Goal: Transaction & Acquisition: Register for event/course

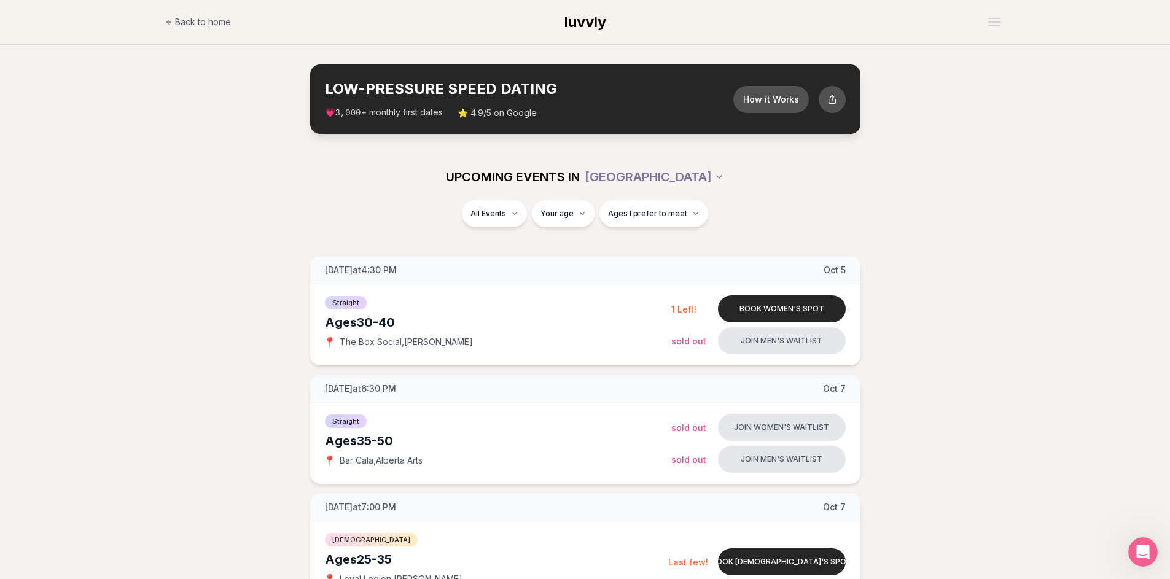
click at [1166, 93] on section "LOW-PRESSURE SPEED DATING How it Works 💗 3,000 + monthly first dates ⭐ 4.9/5 on…" at bounding box center [585, 99] width 1170 height 109
click at [1166, 28] on header "Back to home luvvly" at bounding box center [585, 22] width 1170 height 45
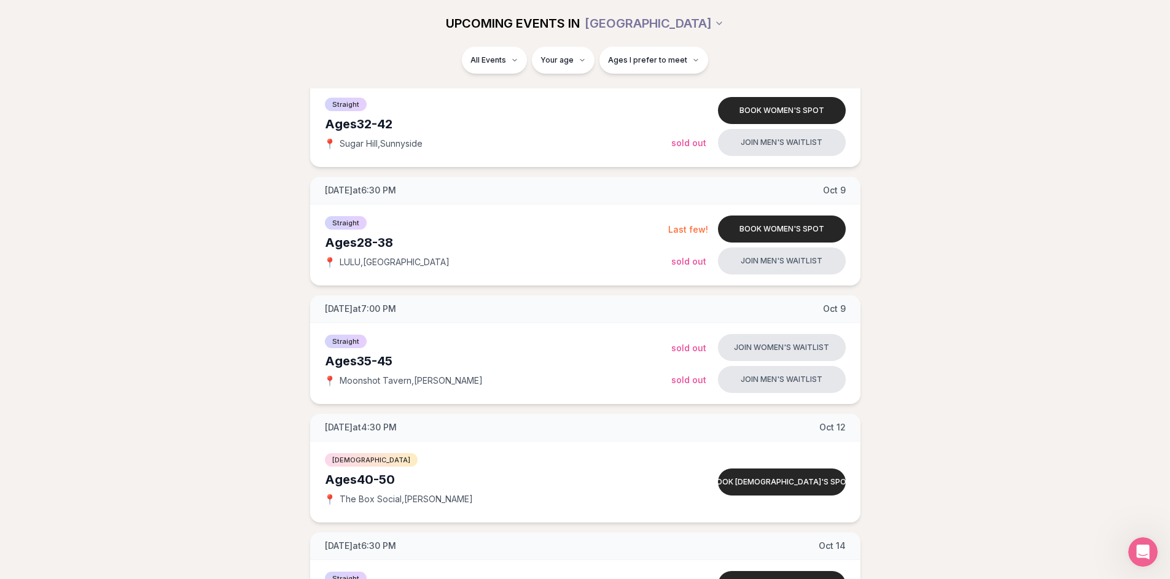
scroll to position [675, 0]
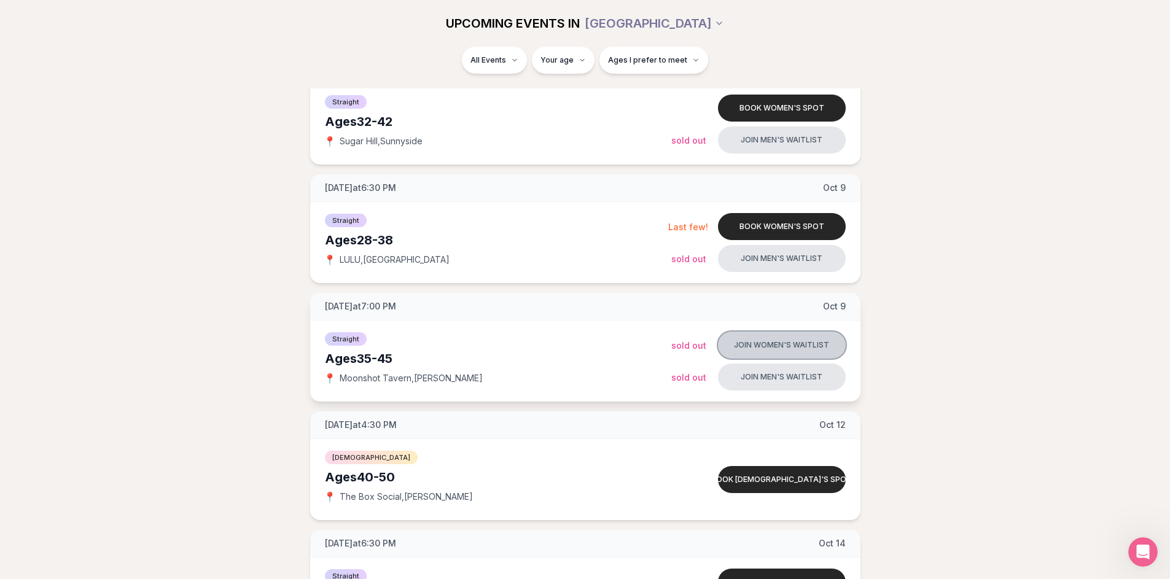
click at [762, 348] on button "Join women's waitlist" at bounding box center [782, 345] width 128 height 27
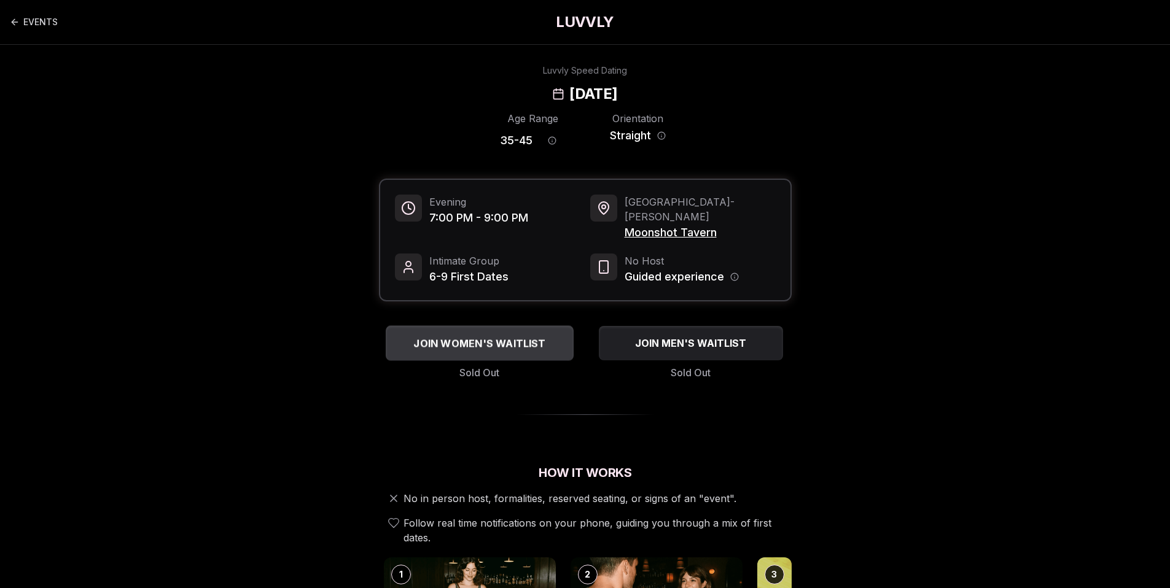
click at [497, 336] on span "JOIN WOMEN'S WAITLIST" at bounding box center [479, 343] width 137 height 15
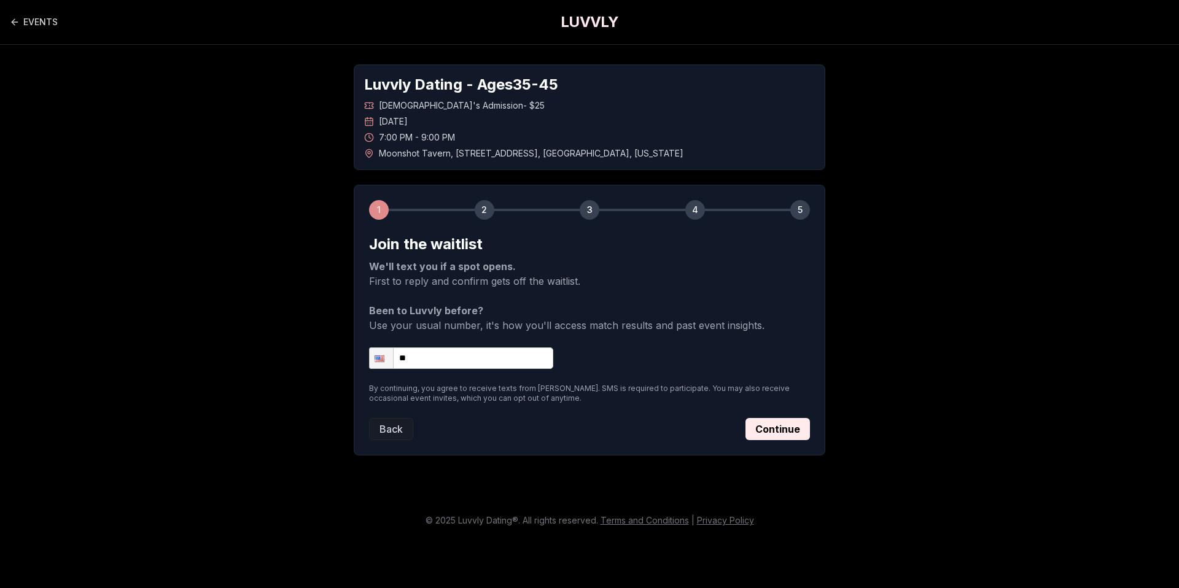
click at [461, 356] on input "**" at bounding box center [461, 358] width 184 height 21
type input "**********"
click at [791, 424] on button "Continue" at bounding box center [778, 429] width 64 height 22
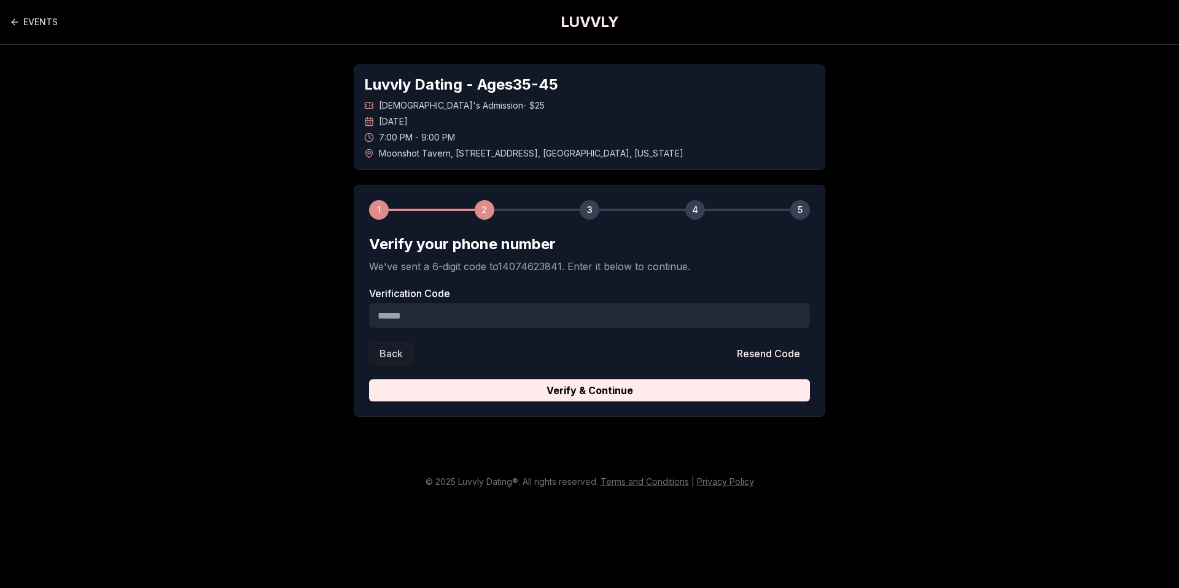
click at [570, 322] on input "Verification Code" at bounding box center [589, 315] width 441 height 25
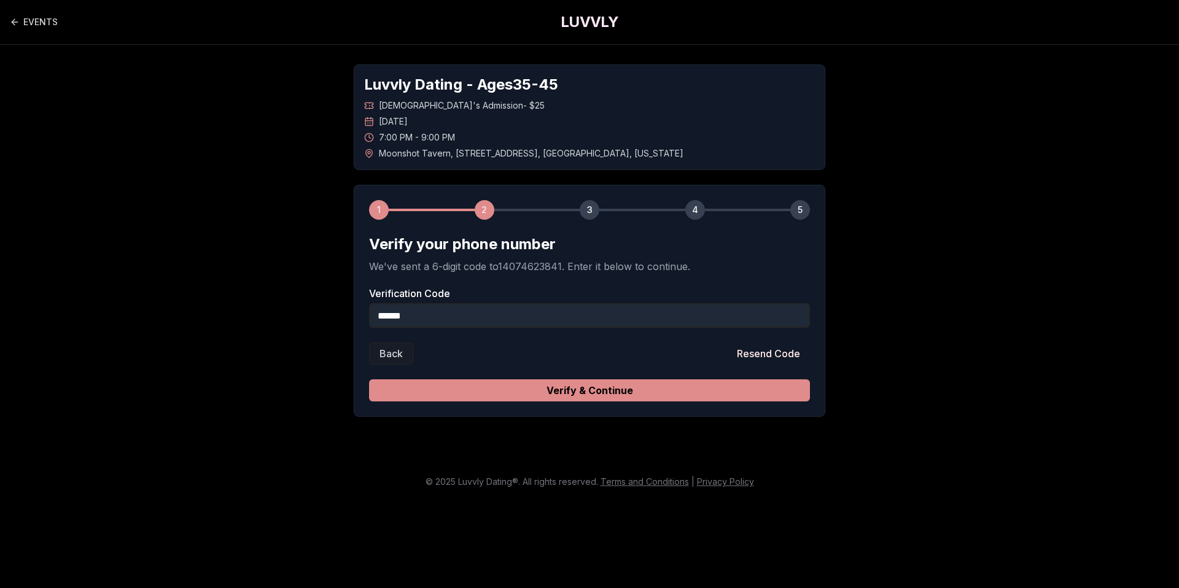
type input "******"
click at [678, 388] on button "Verify & Continue" at bounding box center [589, 391] width 441 height 22
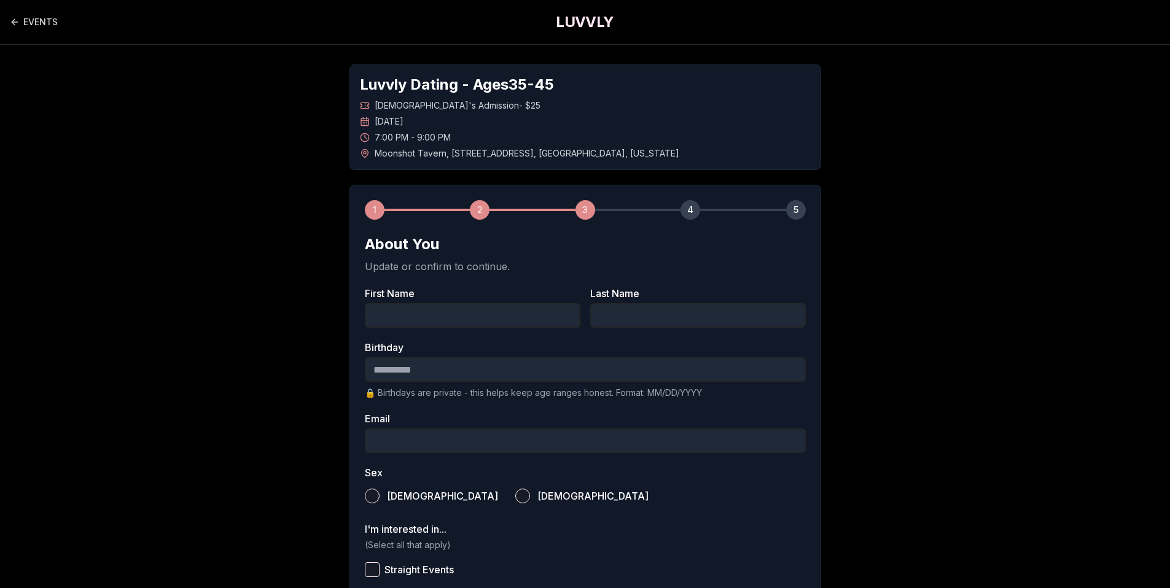
click at [447, 316] on input "First Name" at bounding box center [473, 315] width 216 height 25
type input "*******"
type input "********"
type input "**********"
click at [378, 369] on input "Birthday" at bounding box center [585, 369] width 441 height 25
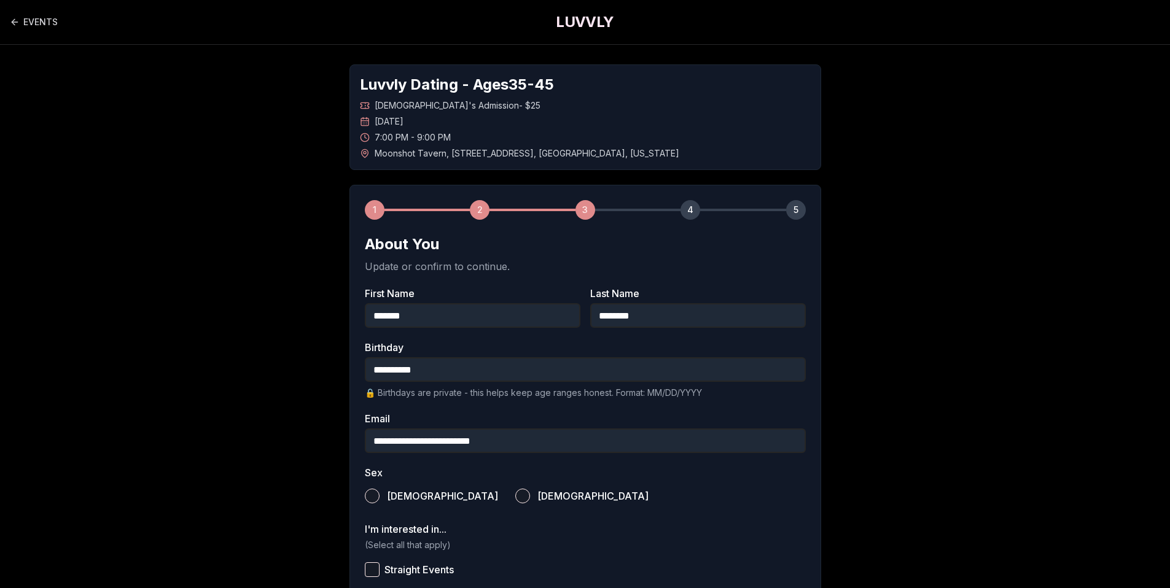
type input "**********"
click at [515, 497] on button "[DEMOGRAPHIC_DATA]" at bounding box center [522, 496] width 15 height 15
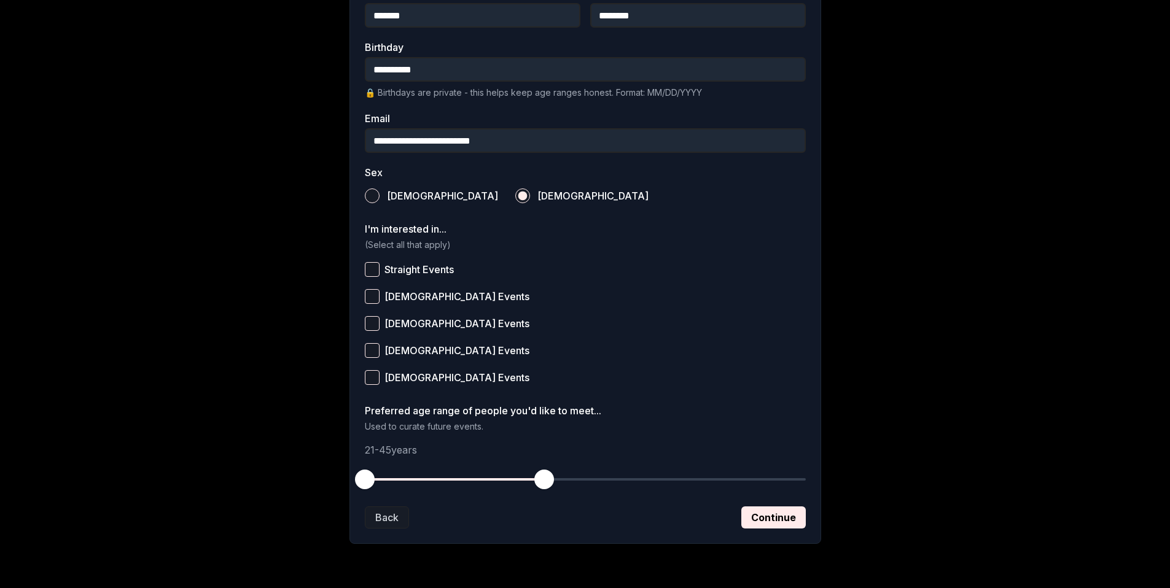
scroll to position [337, 0]
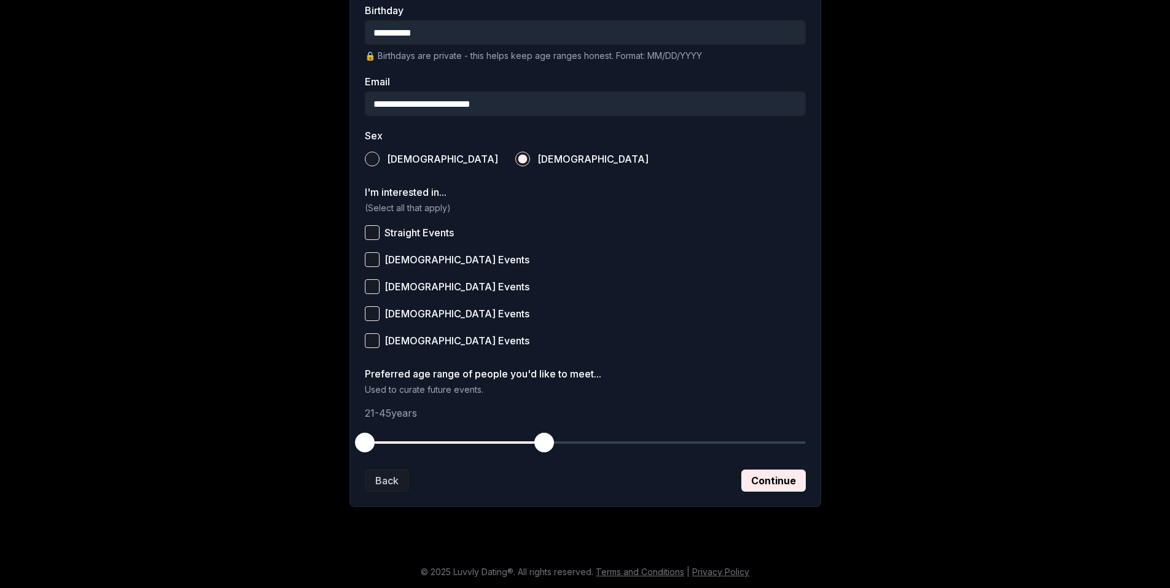
click at [372, 231] on button "Straight Events" at bounding box center [372, 232] width 15 height 15
click at [779, 480] on button "Continue" at bounding box center [773, 481] width 64 height 22
drag, startPoint x: 368, startPoint y: 443, endPoint x: 435, endPoint y: 440, distance: 67.6
click at [435, 440] on span "button" at bounding box center [432, 443] width 20 height 20
drag, startPoint x: 542, startPoint y: 443, endPoint x: 604, endPoint y: 450, distance: 61.8
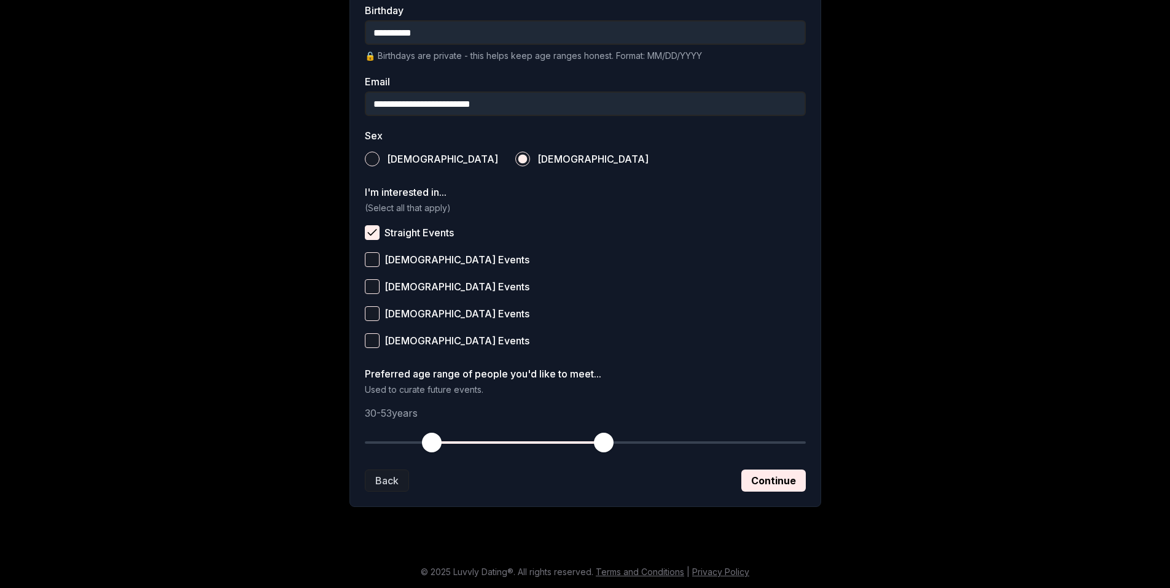
click at [604, 450] on span "button" at bounding box center [604, 443] width 20 height 20
click at [767, 488] on button "Continue" at bounding box center [773, 481] width 64 height 22
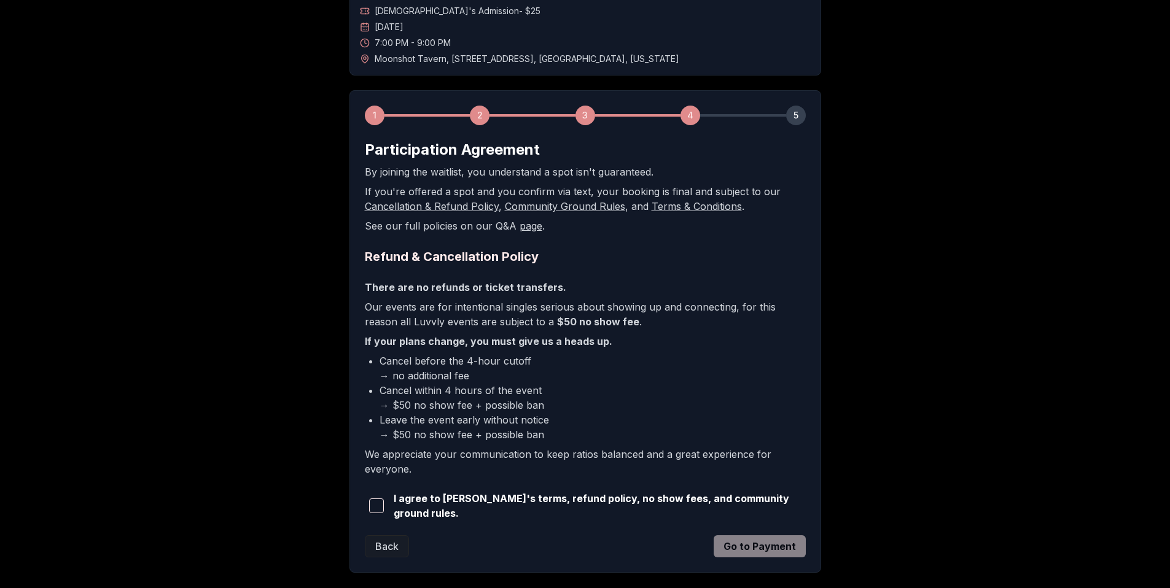
scroll to position [158, 0]
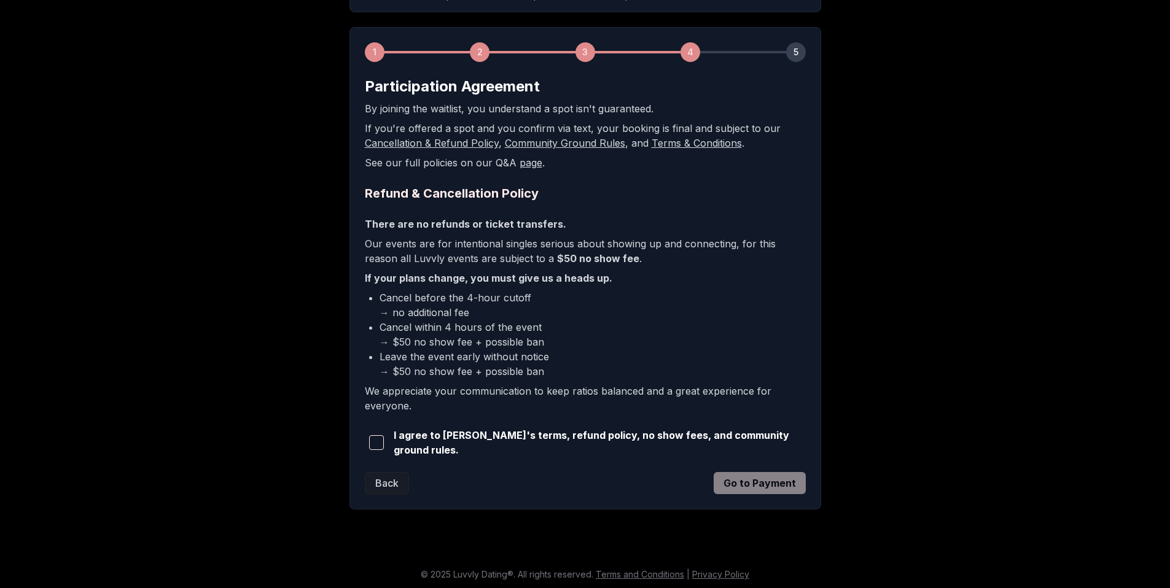
click at [371, 443] on span "button" at bounding box center [376, 442] width 15 height 15
click at [784, 477] on button "Go to Payment" at bounding box center [760, 483] width 92 height 22
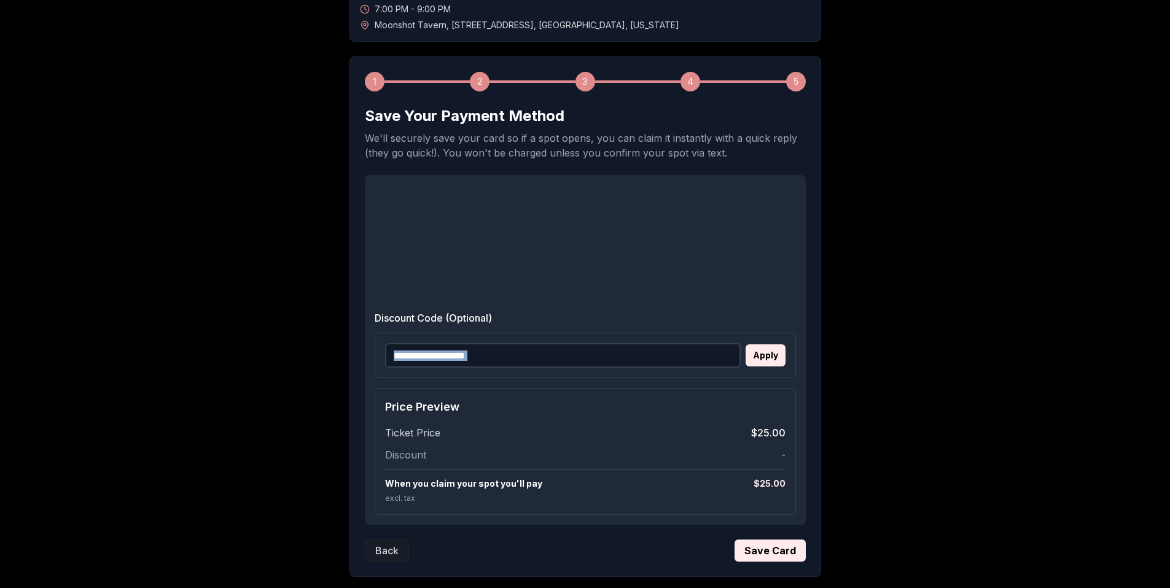
scroll to position [198, 0]
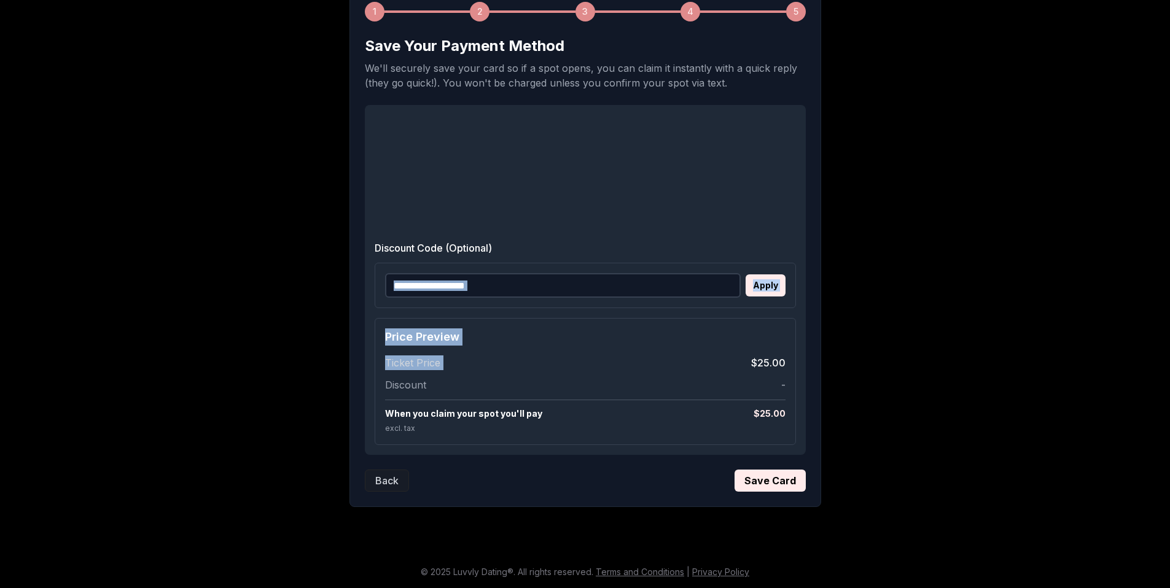
drag, startPoint x: 1179, startPoint y: 295, endPoint x: 1179, endPoint y: 353, distance: 57.1
click at [1169, 353] on html "EVENTS LUVVLY Luvvly Dating - Ages [DEMOGRAPHIC_DATA] [DEMOGRAPHIC_DATA]'s Admi…" at bounding box center [585, 195] width 1170 height 787
click at [589, 291] on input "Discount Code (Optional)" at bounding box center [563, 285] width 356 height 25
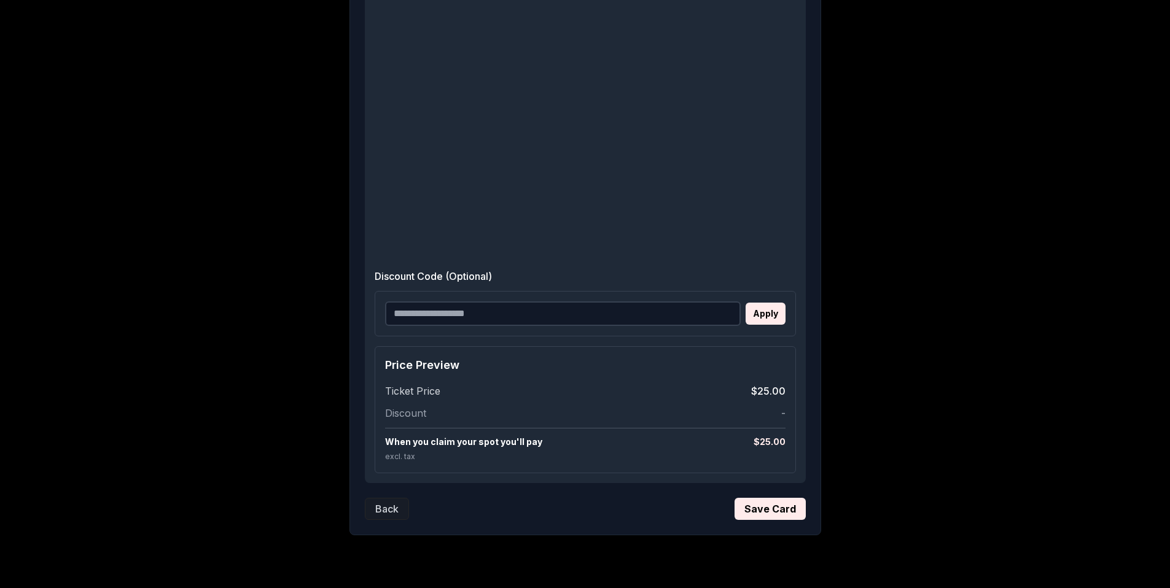
scroll to position [515, 0]
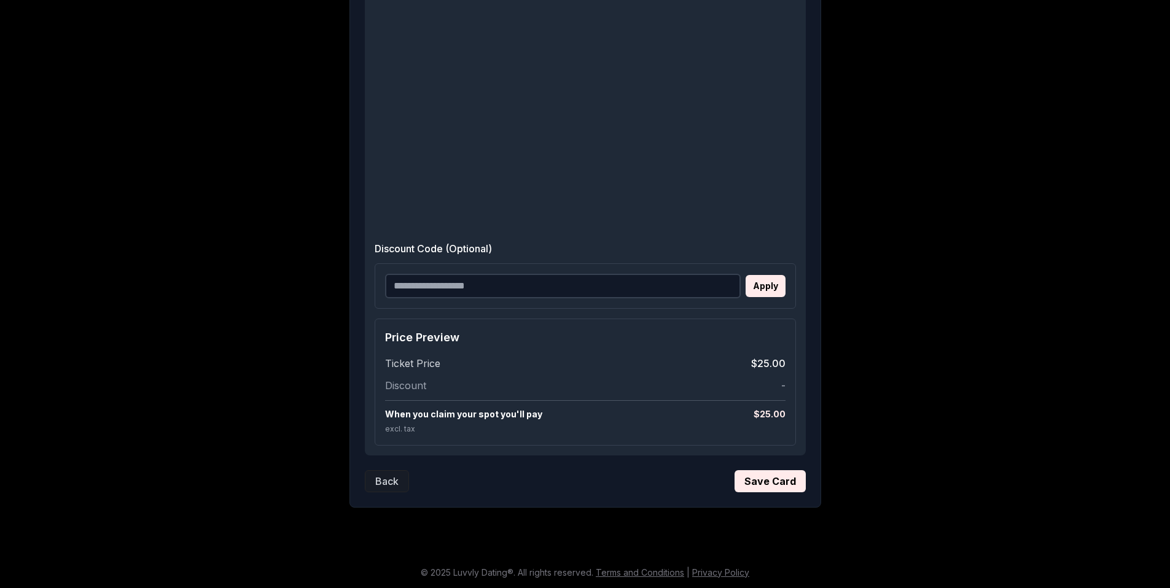
click at [770, 468] on form "Save Your Payment Method We'll securely save your card so if a spot opens, you …" at bounding box center [585, 105] width 441 height 773
click at [772, 482] on button "Save Card" at bounding box center [770, 481] width 71 height 22
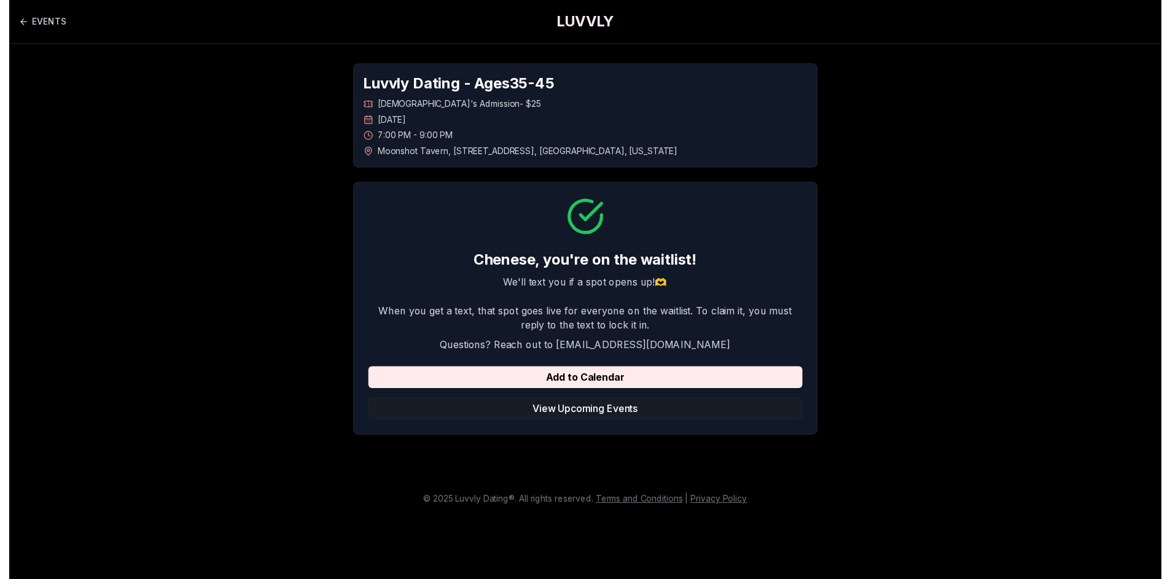
scroll to position [0, 0]
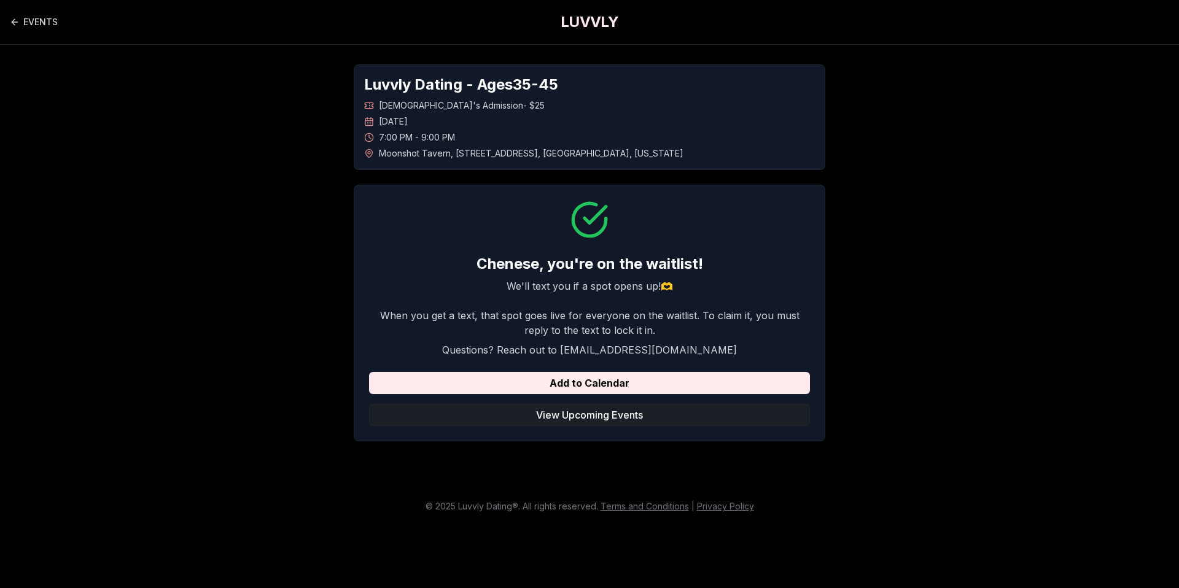
click at [587, 415] on button "View Upcoming Events" at bounding box center [589, 415] width 441 height 22
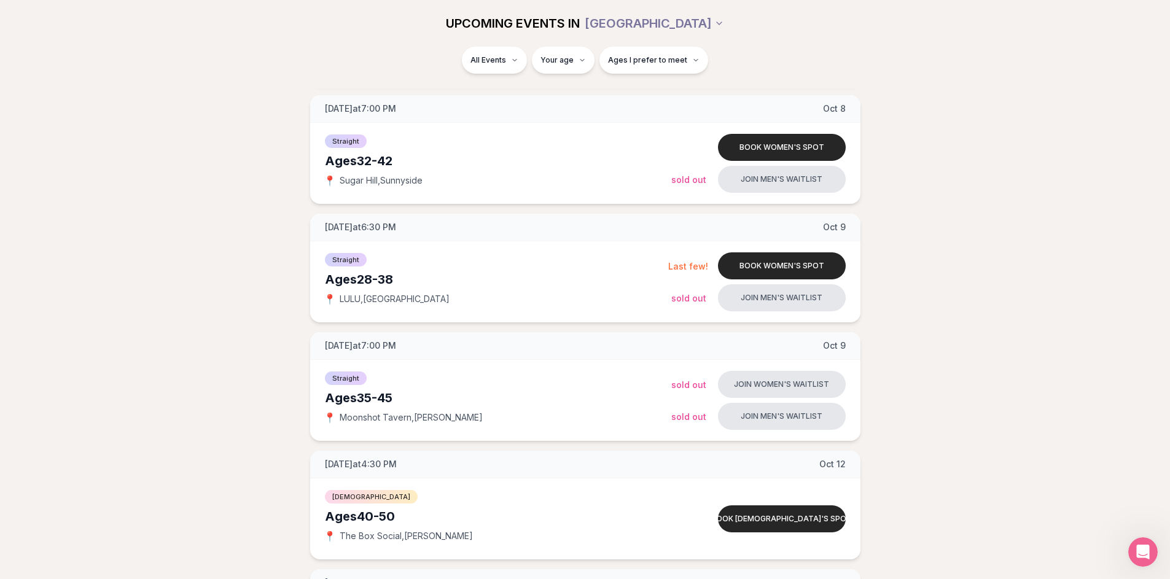
scroll to position [640, 0]
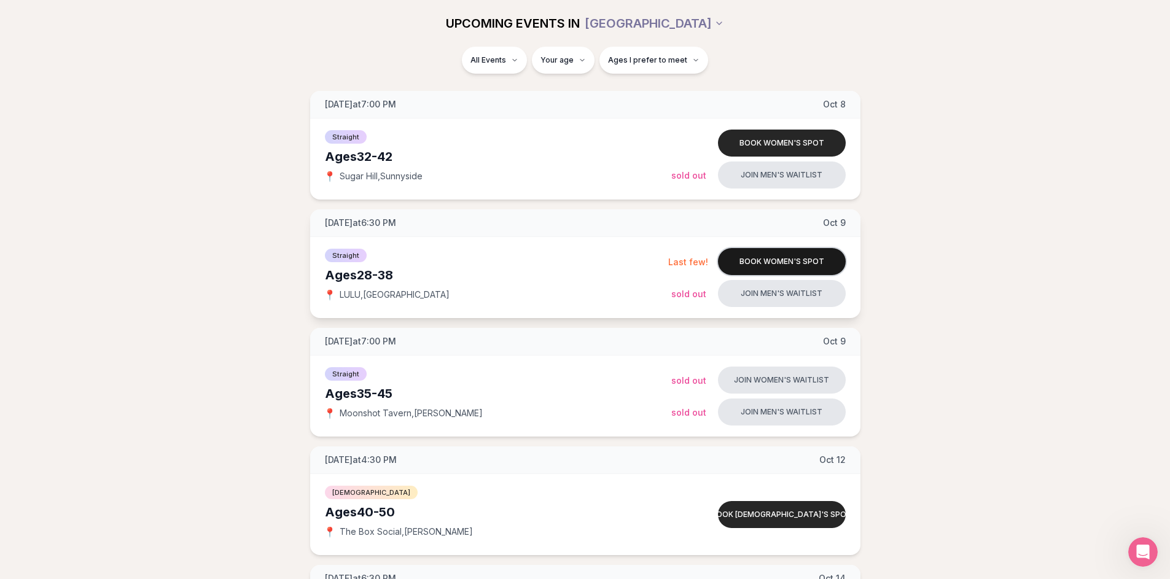
click at [759, 262] on button "Book women's spot" at bounding box center [782, 261] width 128 height 27
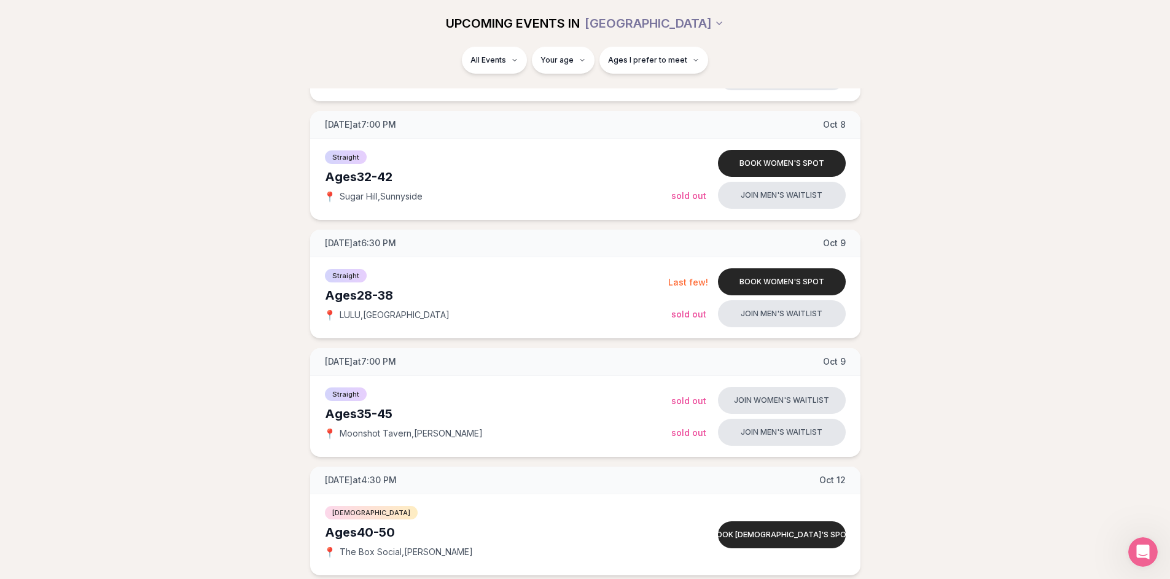
scroll to position [622, 0]
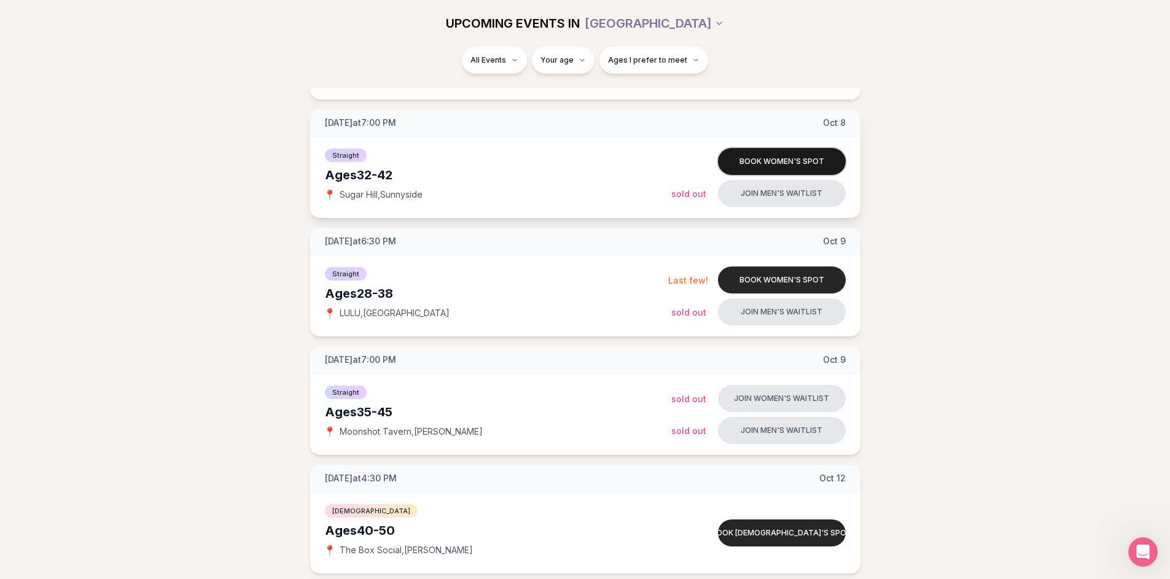
click at [752, 156] on button "Book women's spot" at bounding box center [782, 161] width 128 height 27
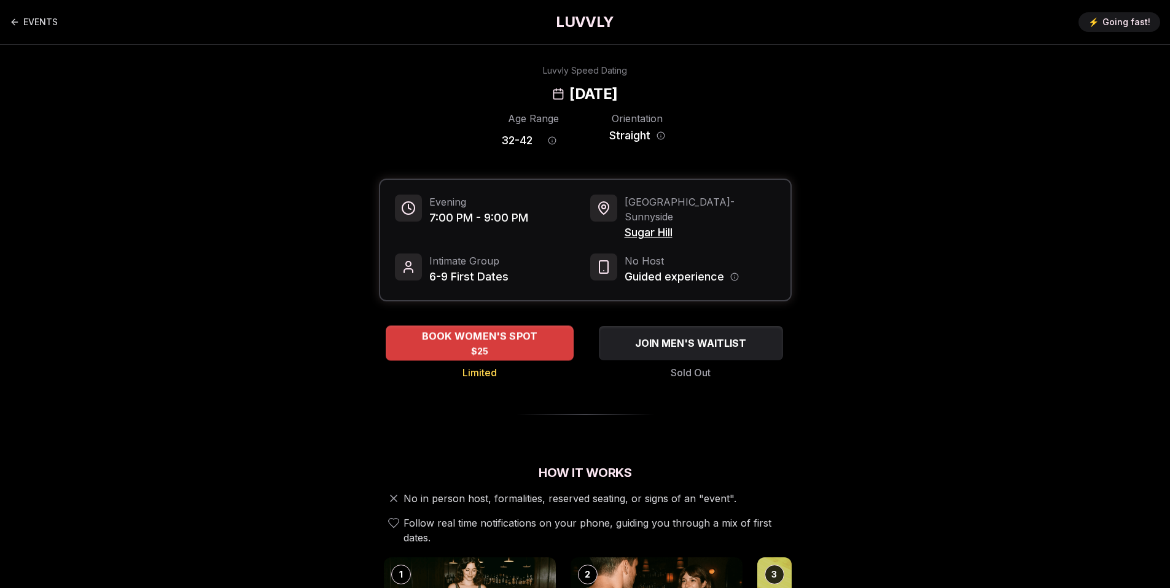
click at [472, 329] on span "BOOK WOMEN'S SPOT" at bounding box center [479, 336] width 121 height 15
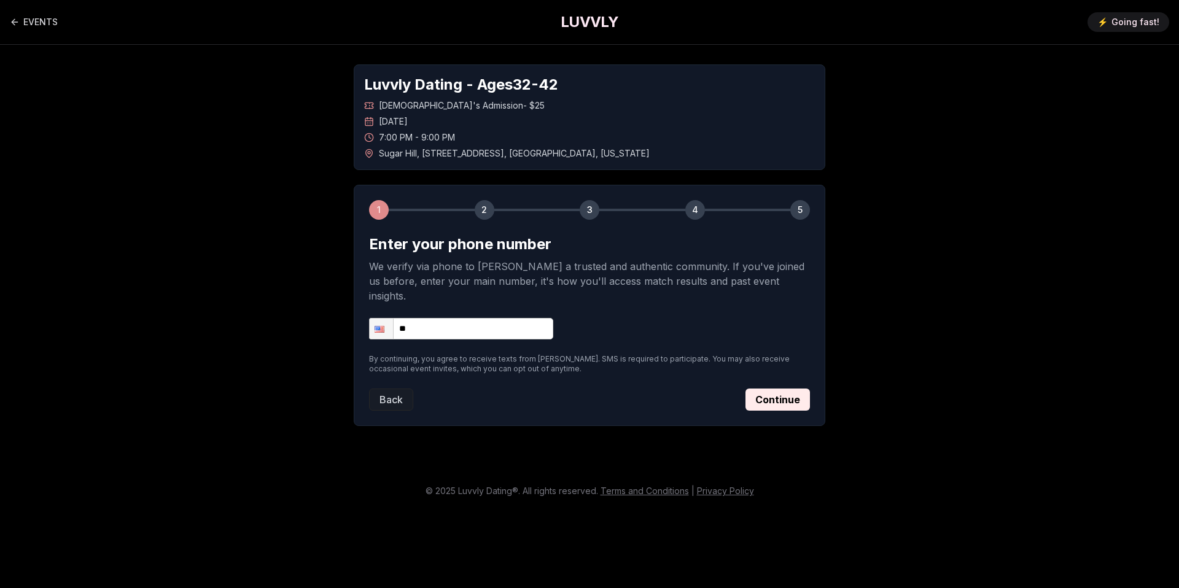
click at [463, 319] on input "**" at bounding box center [461, 328] width 184 height 21
type input "**********"
click at [777, 389] on button "Continue" at bounding box center [778, 400] width 64 height 22
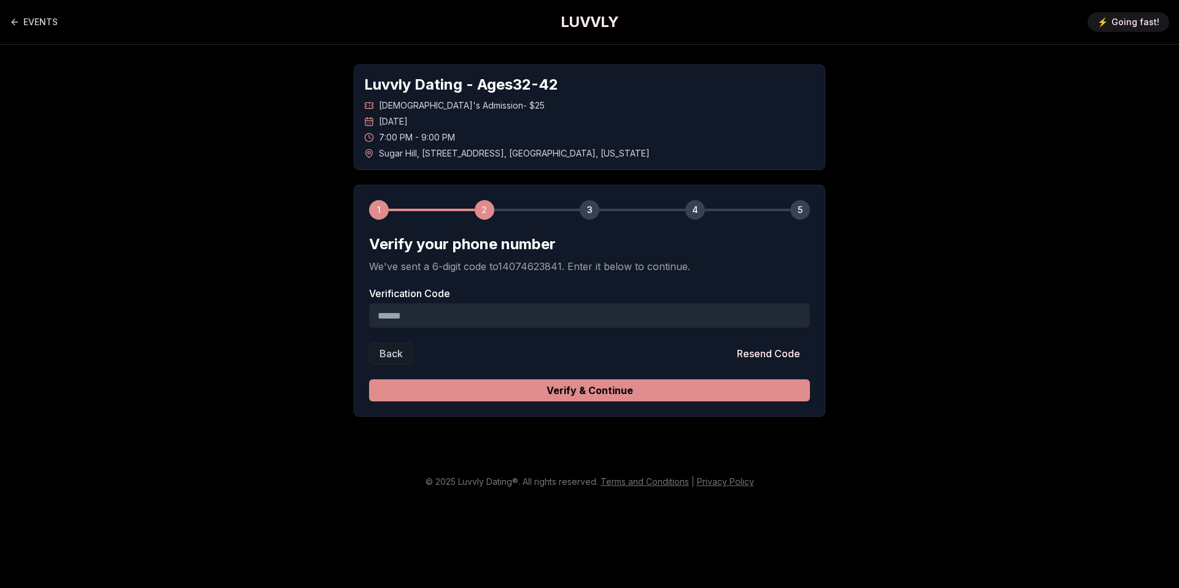
click at [700, 389] on button "Verify & Continue" at bounding box center [589, 391] width 441 height 22
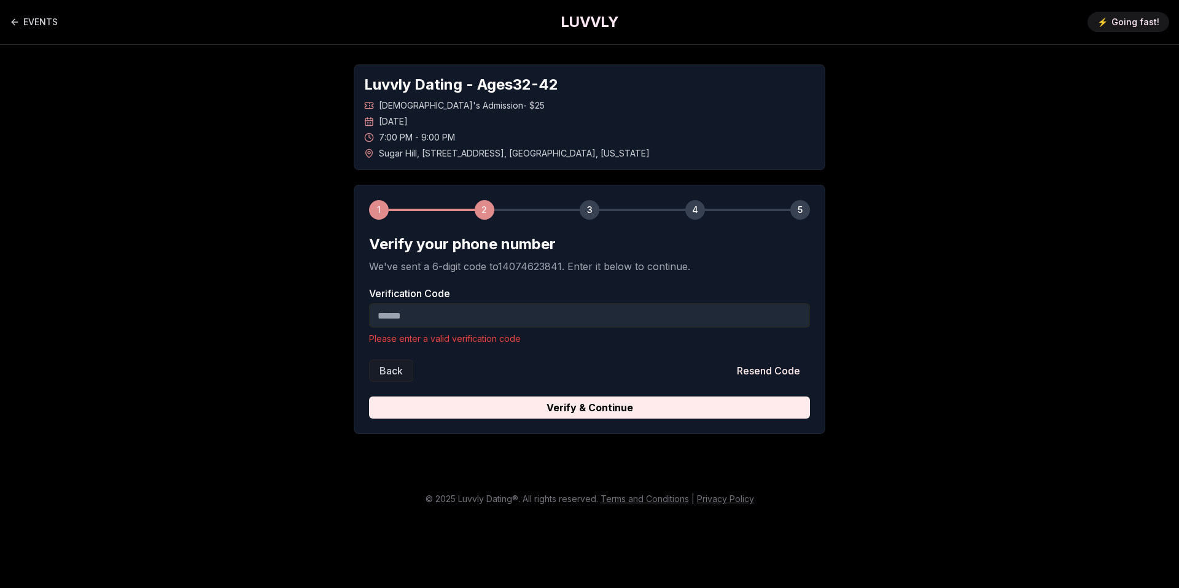
click at [548, 319] on input "Verification Code" at bounding box center [589, 315] width 441 height 25
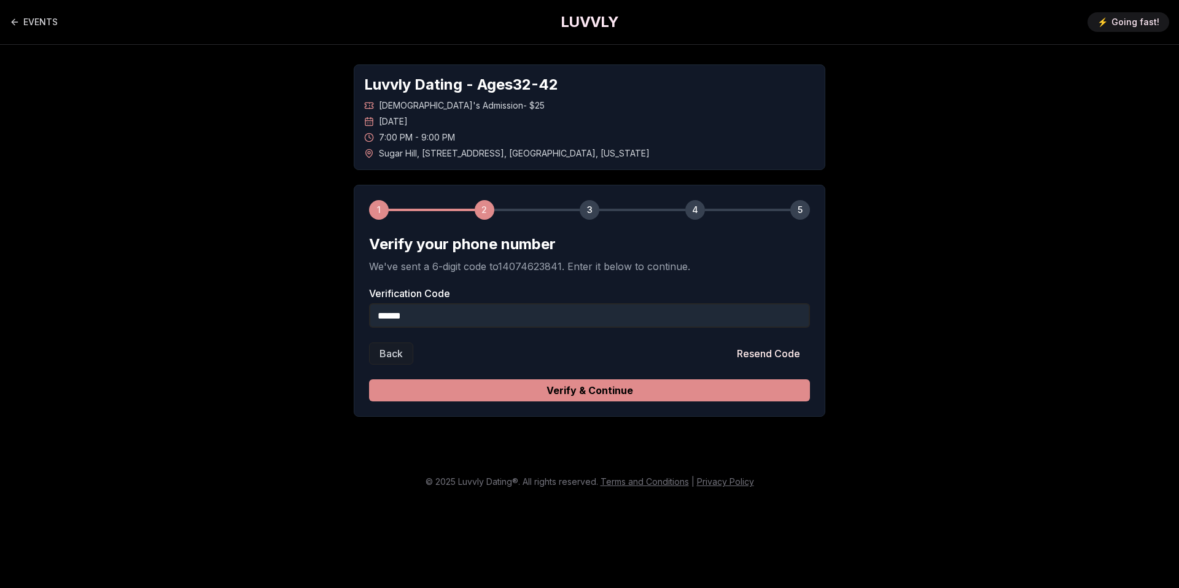
type input "******"
click at [594, 391] on button "Verify & Continue" at bounding box center [589, 391] width 441 height 22
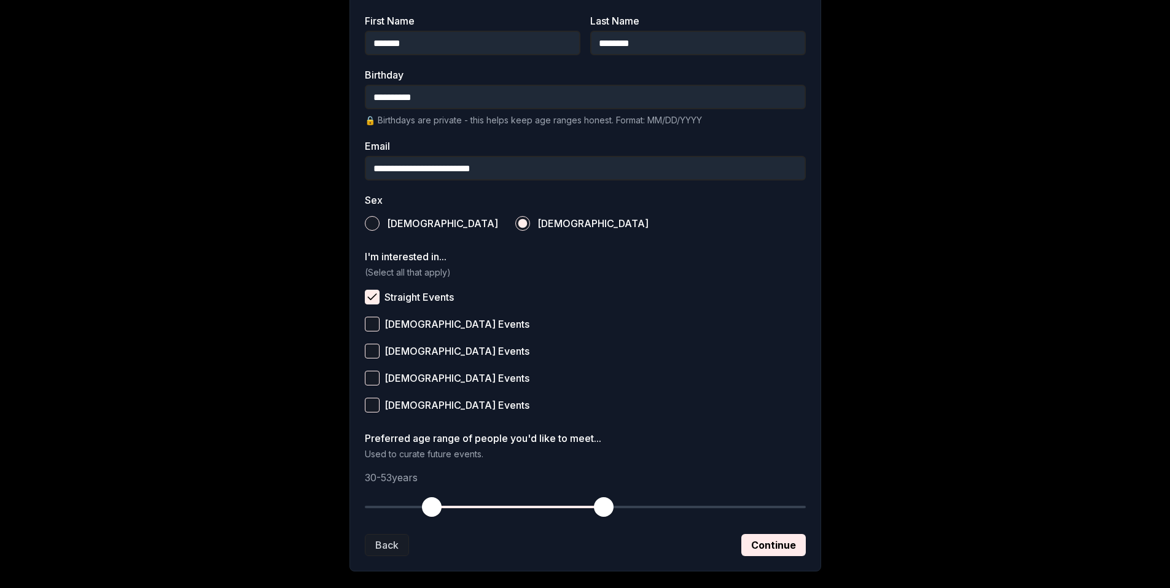
scroll to position [337, 0]
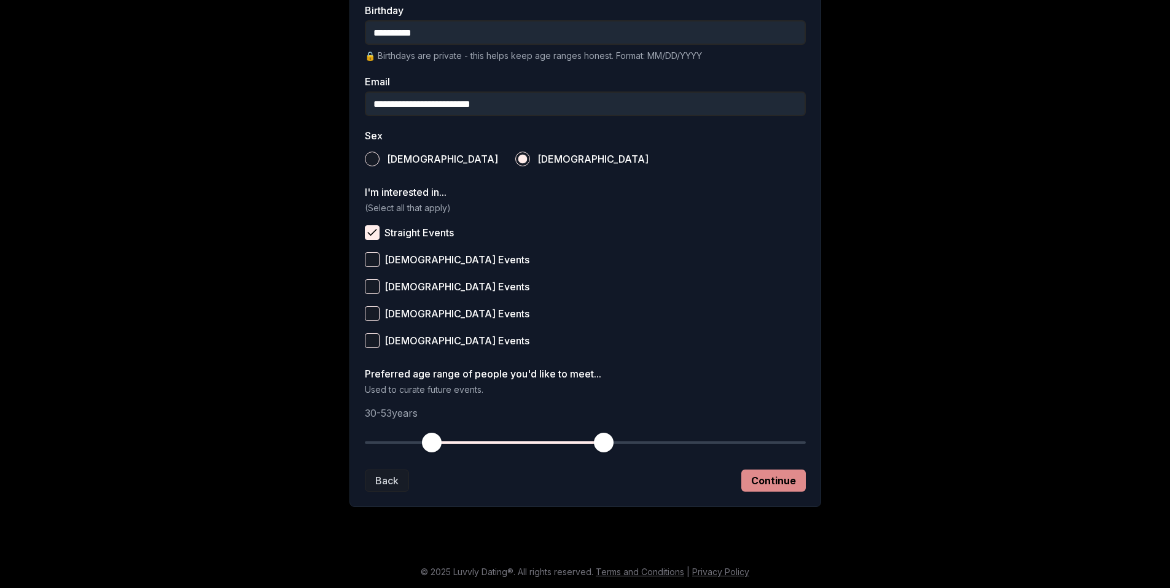
click at [774, 489] on button "Continue" at bounding box center [773, 481] width 64 height 22
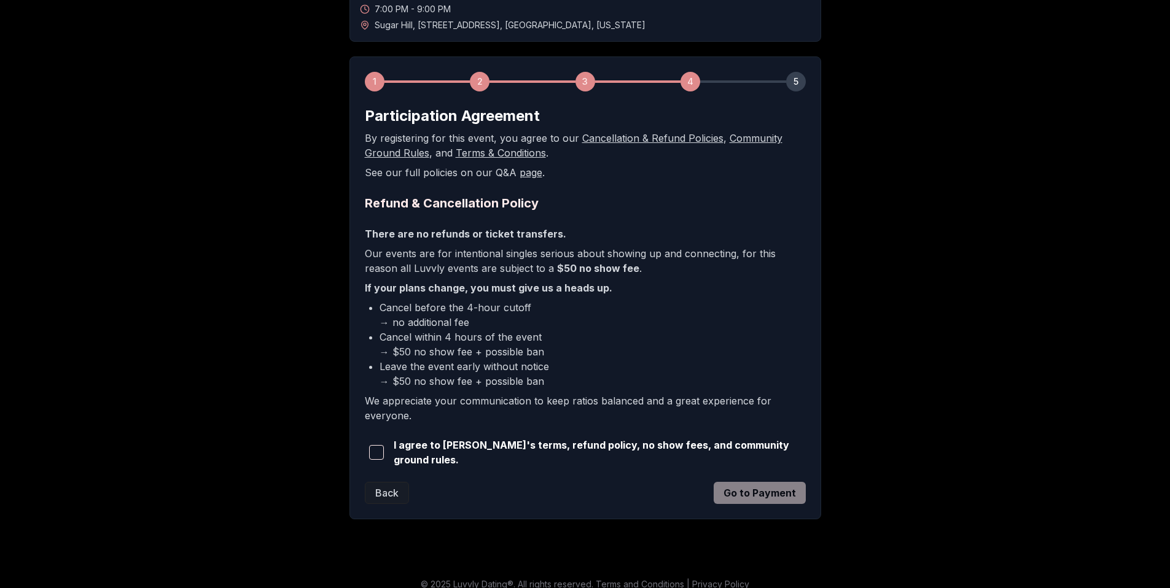
scroll to position [138, 0]
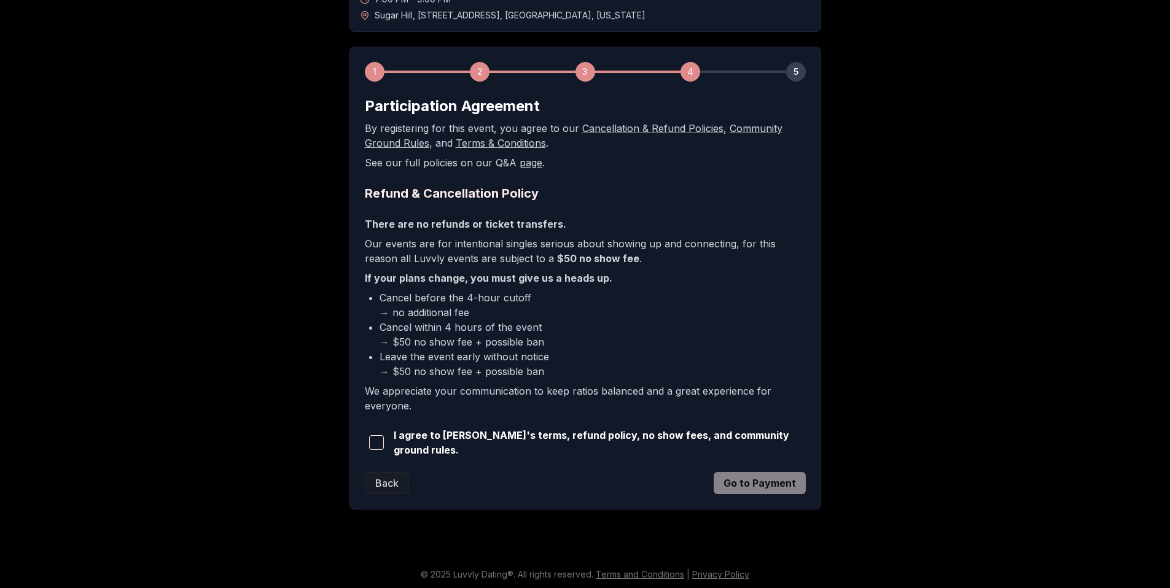
click at [544, 447] on span "I agree to [PERSON_NAME]'s terms, refund policy, no show fees, and community gr…" at bounding box center [600, 442] width 412 height 29
click at [524, 441] on span "I agree to [PERSON_NAME]'s terms, refund policy, no show fees, and community gr…" at bounding box center [600, 442] width 412 height 29
click at [379, 447] on span "button" at bounding box center [376, 442] width 15 height 15
click at [762, 483] on button "Go to Payment" at bounding box center [760, 483] width 92 height 22
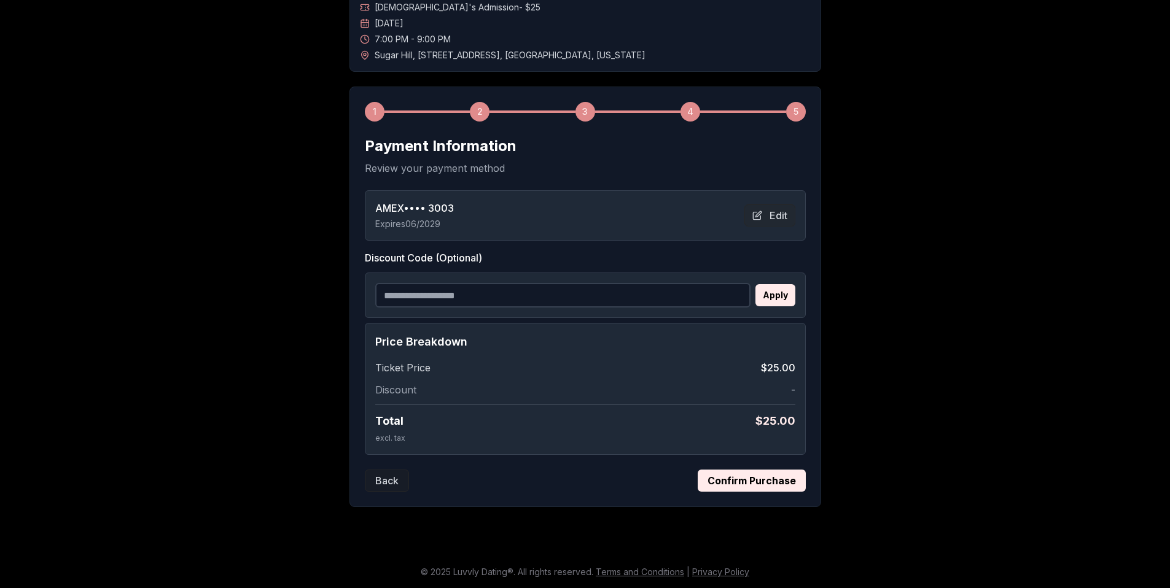
scroll to position [98, 0]
click at [607, 296] on input "Discount Code (Optional)" at bounding box center [562, 295] width 375 height 25
click at [677, 297] on input "Discount Code (Optional)" at bounding box center [562, 295] width 375 height 25
click at [728, 481] on button "Confirm Purchase" at bounding box center [752, 481] width 108 height 22
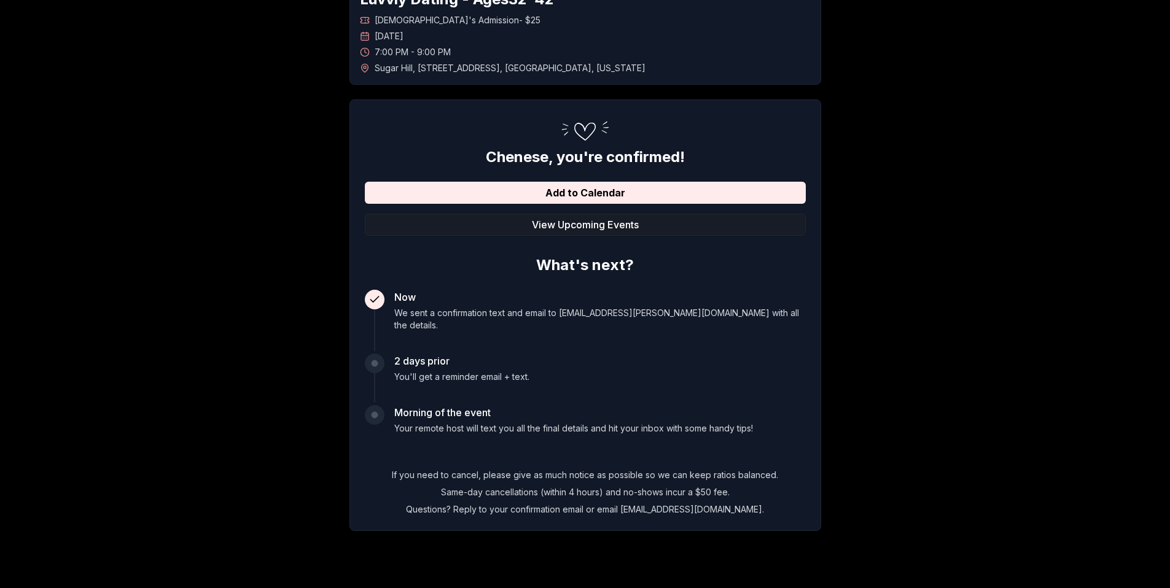
scroll to position [97, 0]
